Goal: Transaction & Acquisition: Purchase product/service

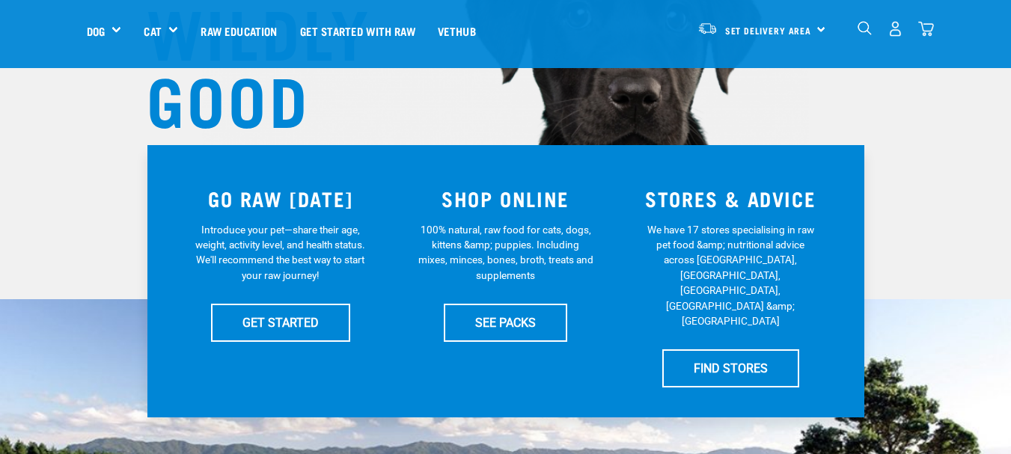
scroll to position [267, 0]
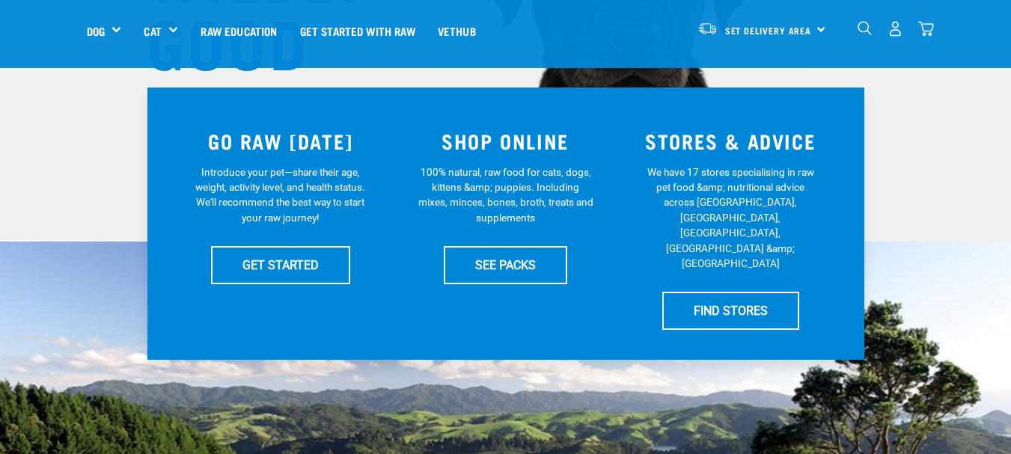
click at [489, 264] on link "SEE PACKS" at bounding box center [505, 264] width 123 height 37
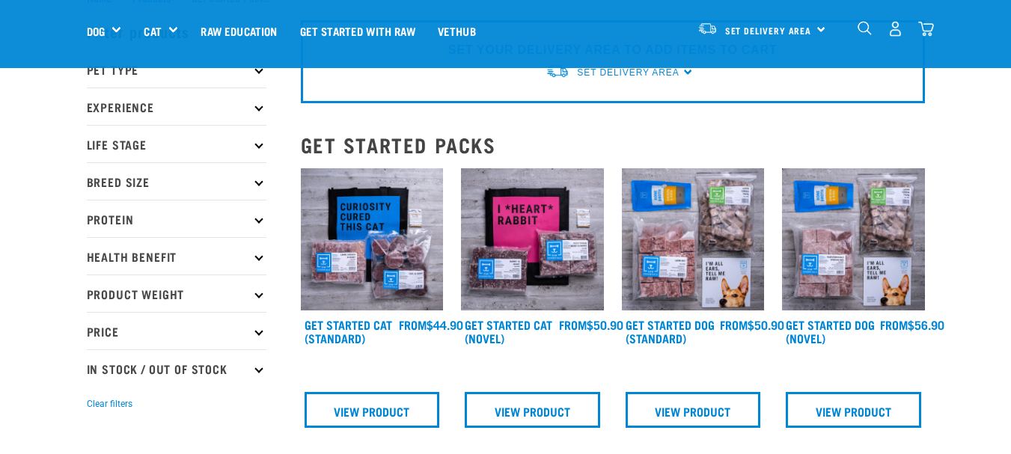
scroll to position [75, 0]
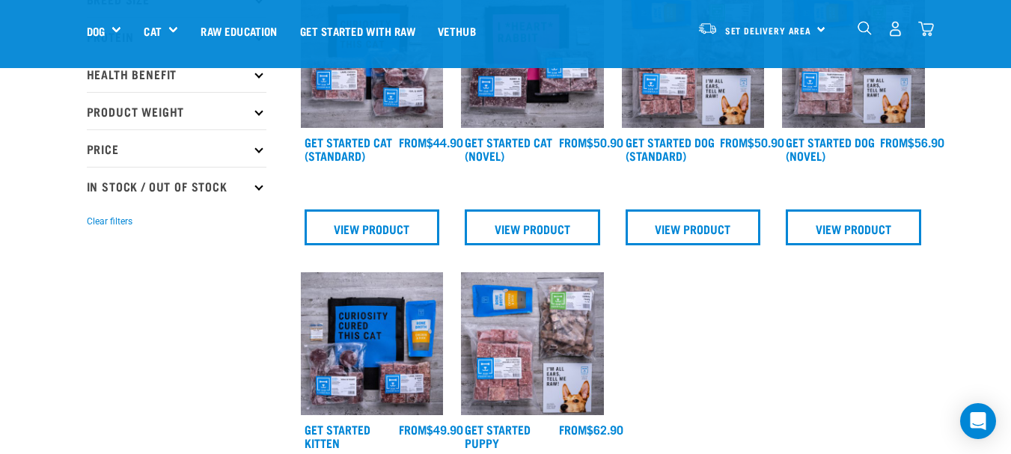
scroll to position [251, 0]
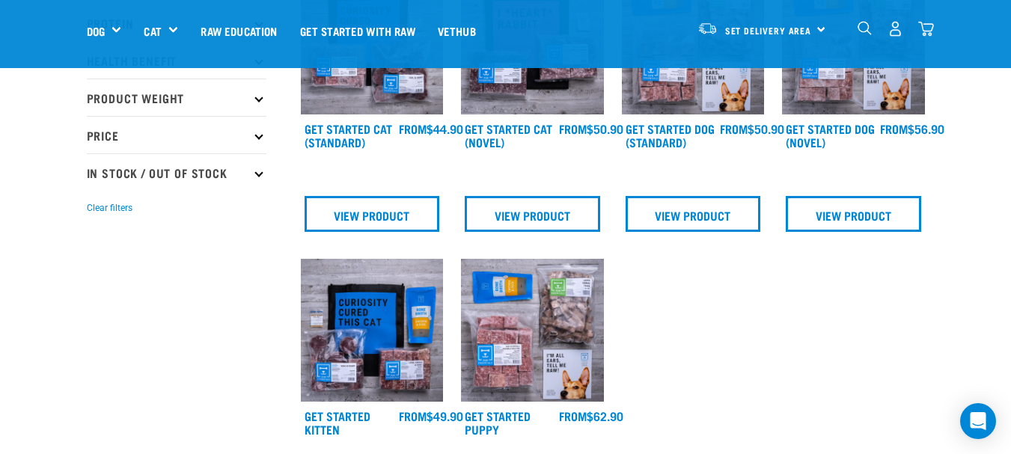
drag, startPoint x: 998, startPoint y: 127, endPoint x: 987, endPoint y: 153, distance: 27.8
click at [987, 153] on div "Start your pet’s raw journey today – take our quick pet questionnaire. Delivery…" at bounding box center [505, 299] width 1011 height 1101
click at [986, 154] on div "Start your pet’s raw journey today – take our quick pet questionnaire. Delivery…" at bounding box center [505, 299] width 1011 height 1101
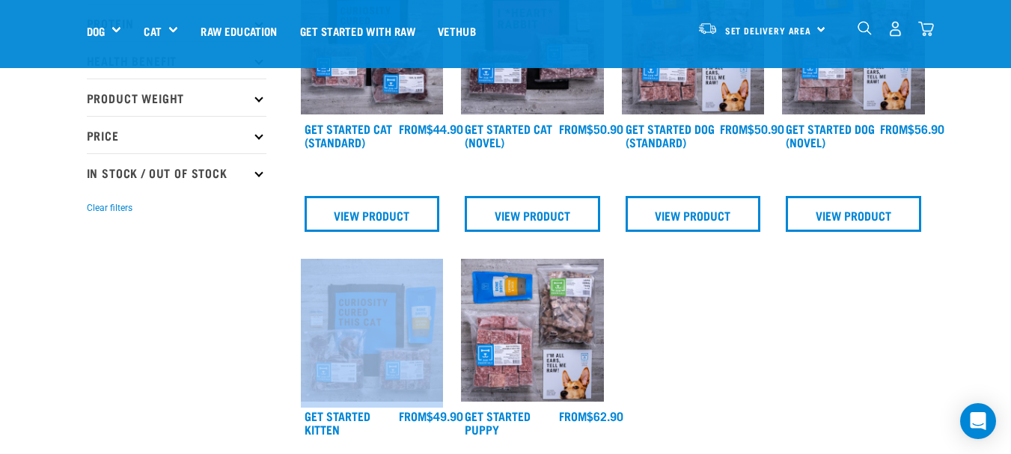
click at [986, 154] on div "Start your pet’s raw journey today – take our quick pet questionnaire. Delivery…" at bounding box center [505, 299] width 1011 height 1101
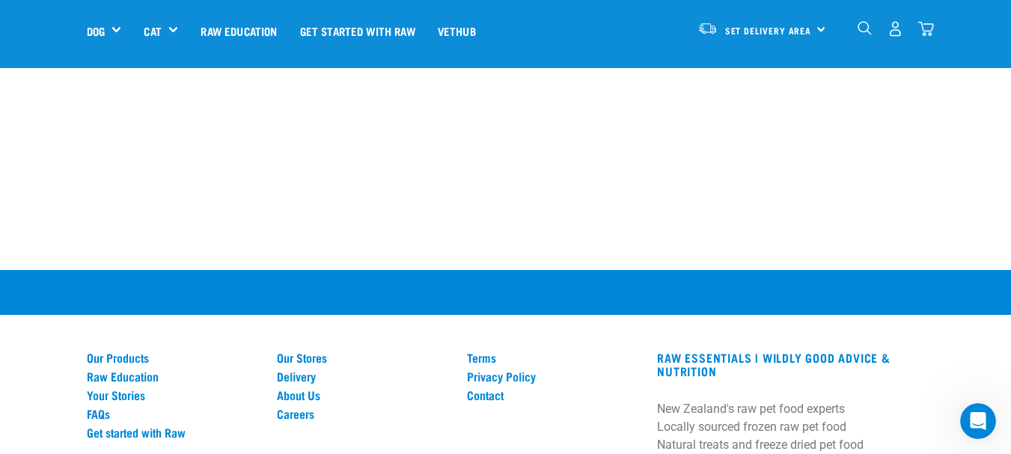
scroll to position [1015, 0]
